Goal: Information Seeking & Learning: Learn about a topic

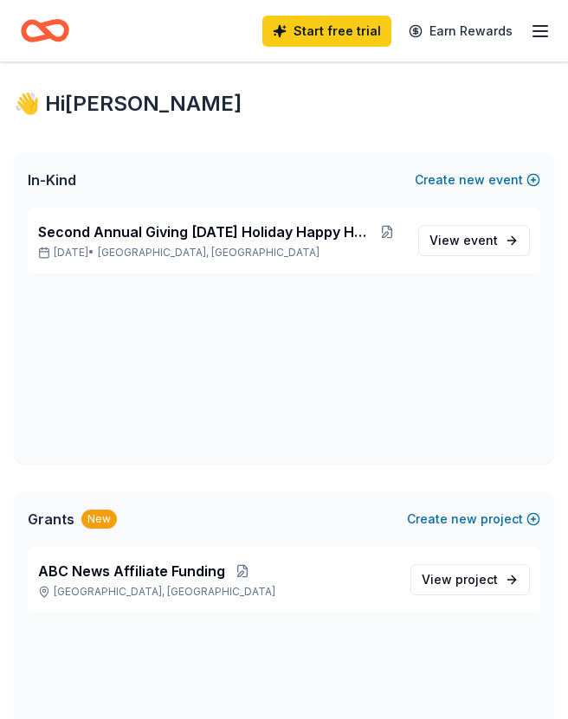
click at [542, 41] on icon "button" at bounding box center [540, 31] width 21 height 21
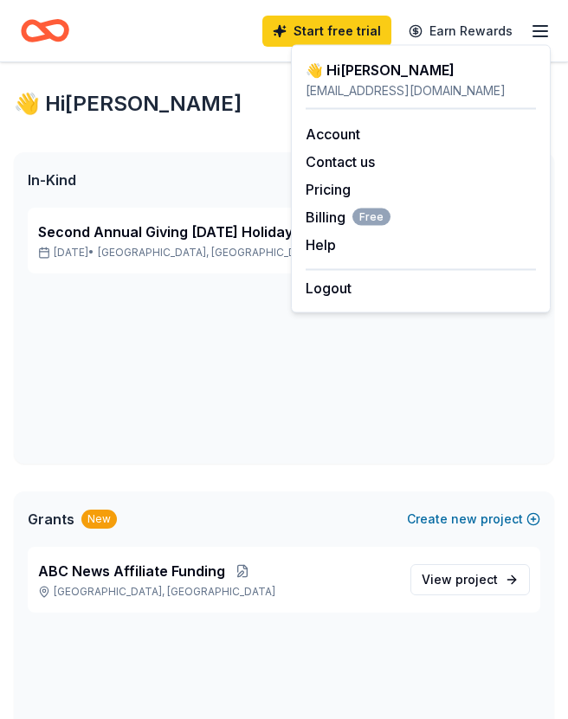
click at [338, 191] on link "Pricing" at bounding box center [328, 189] width 45 height 17
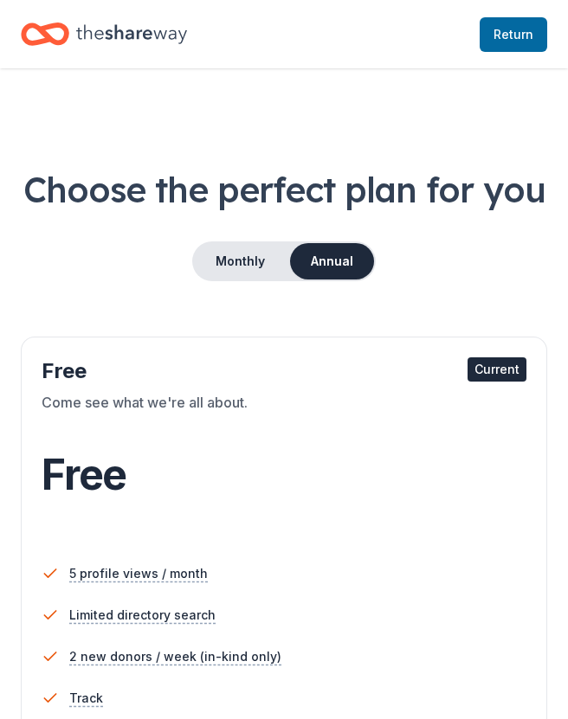
click at [340, 195] on h1 "Choose the perfect plan for you" at bounding box center [284, 189] width 526 height 48
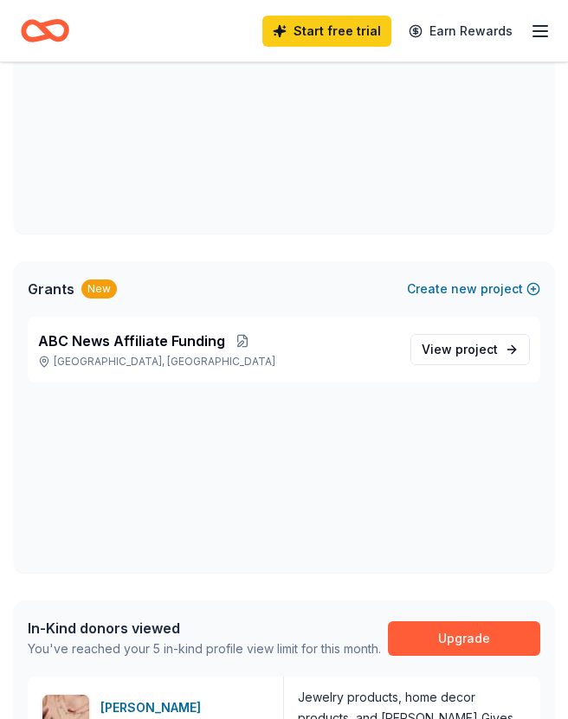
scroll to position [230, 0]
click at [467, 351] on span "project" at bounding box center [476, 349] width 42 height 15
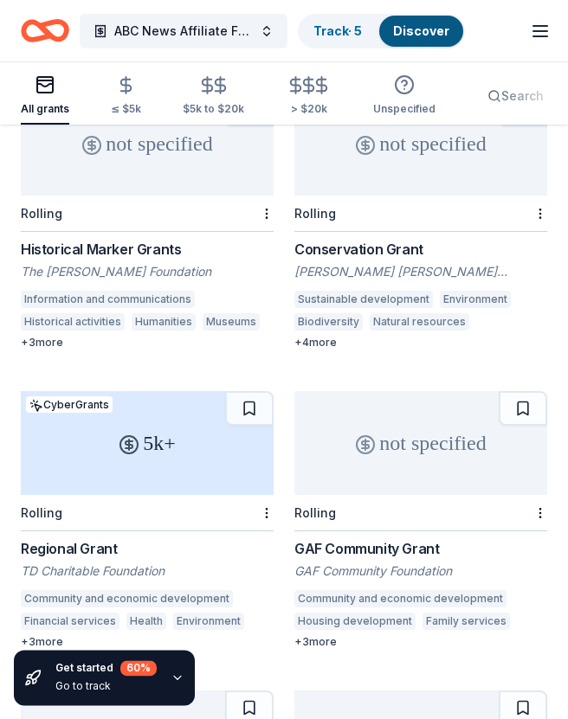
scroll to position [1395, 0]
click at [91, 563] on div "TD Charitable Foundation" at bounding box center [147, 571] width 253 height 17
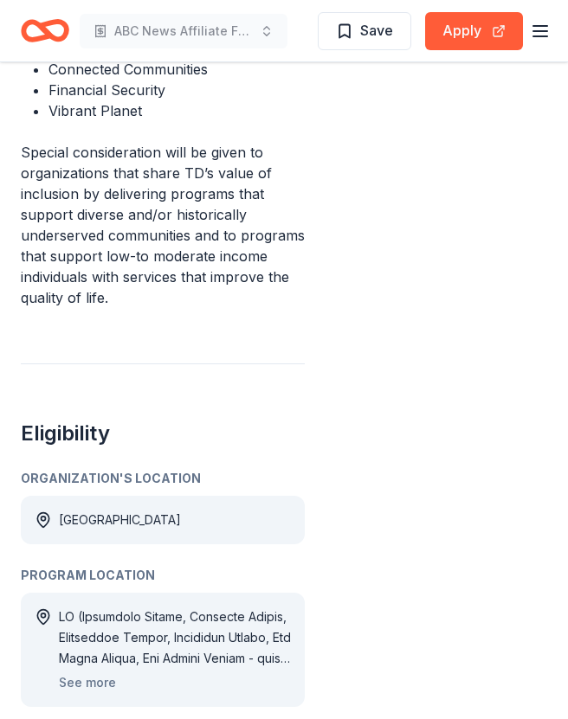
scroll to position [761, 0]
